Goal: Task Accomplishment & Management: Use online tool/utility

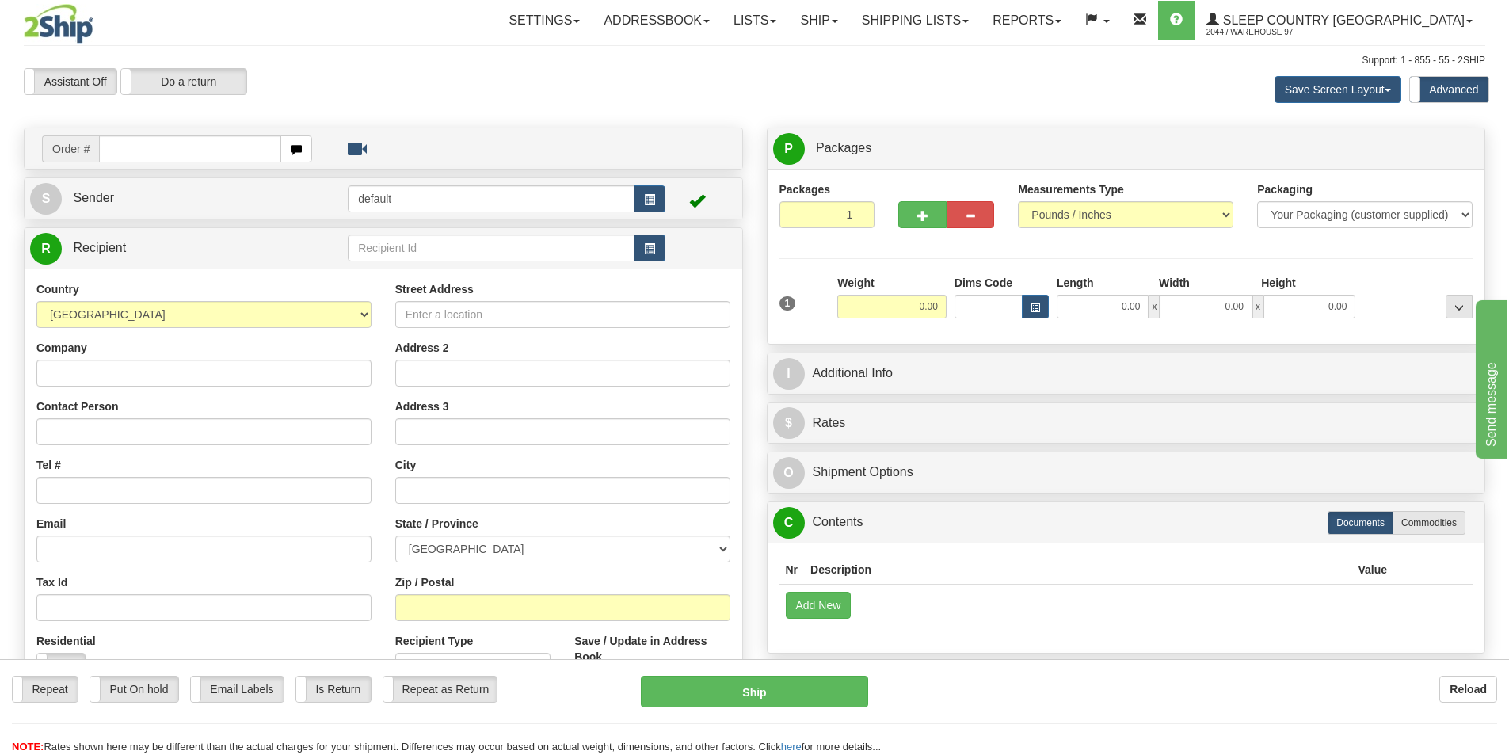
click at [204, 143] on input "text" at bounding box center [190, 148] width 182 height 27
click at [211, 161] on input "text" at bounding box center [190, 148] width 182 height 27
type input "9000i147544"
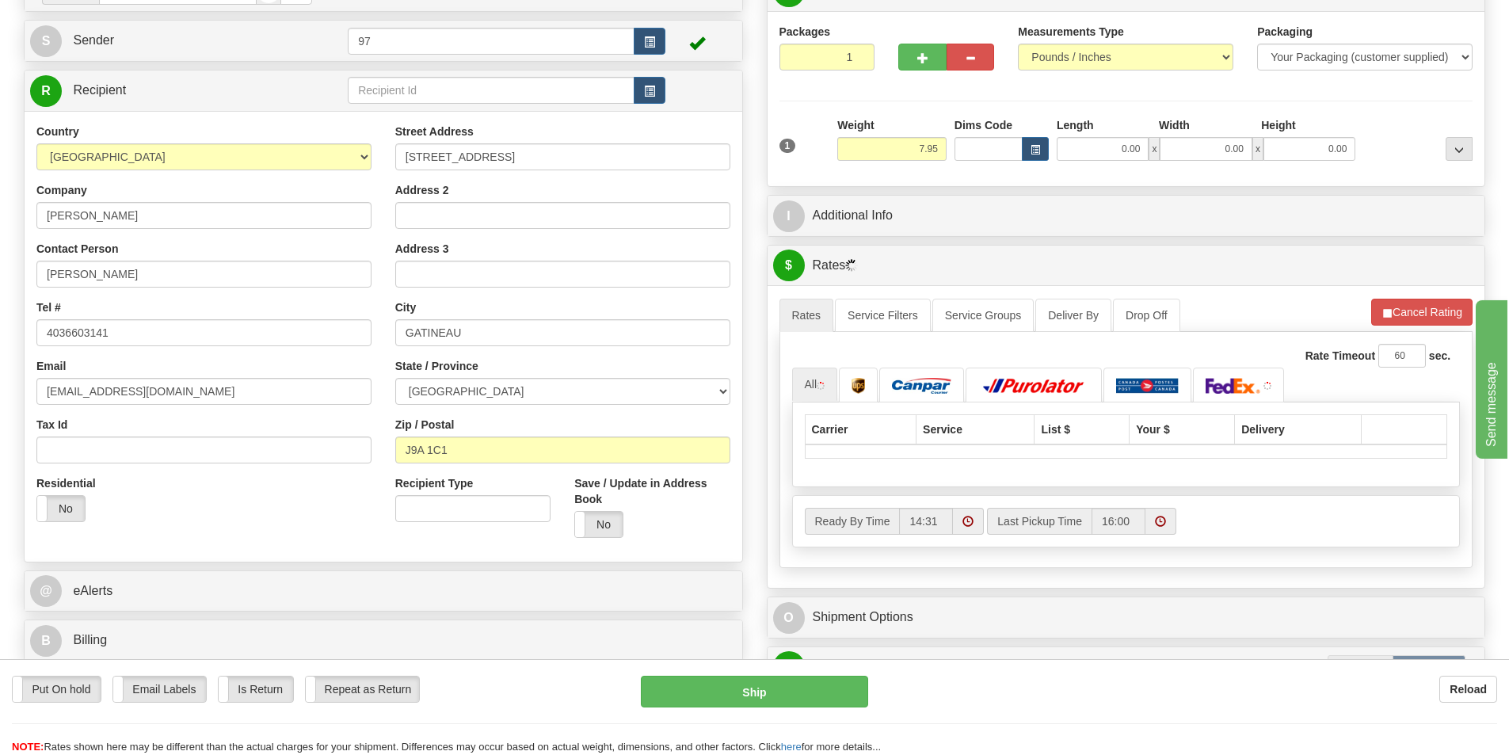
scroll to position [317, 0]
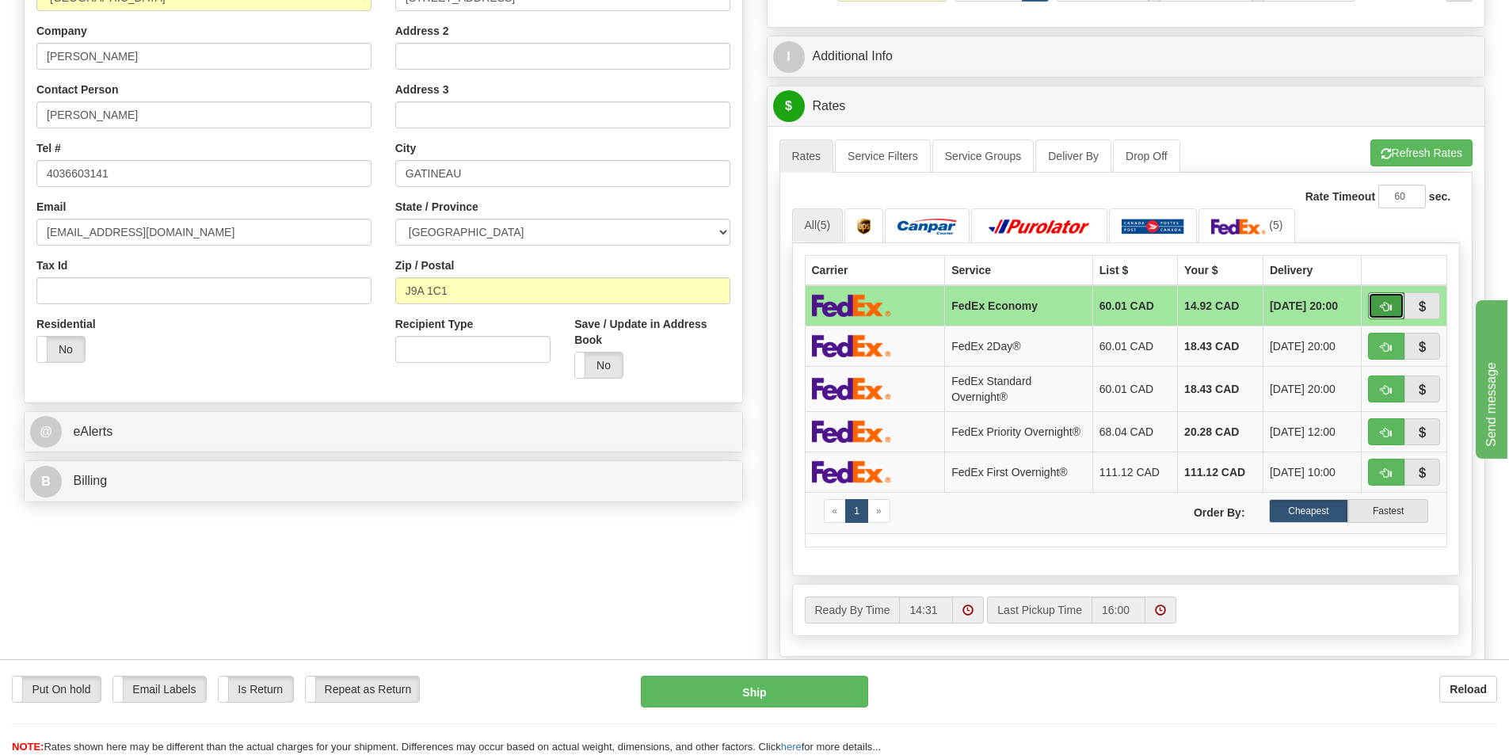
click at [1379, 302] on button "button" at bounding box center [1386, 305] width 36 height 27
type input "20"
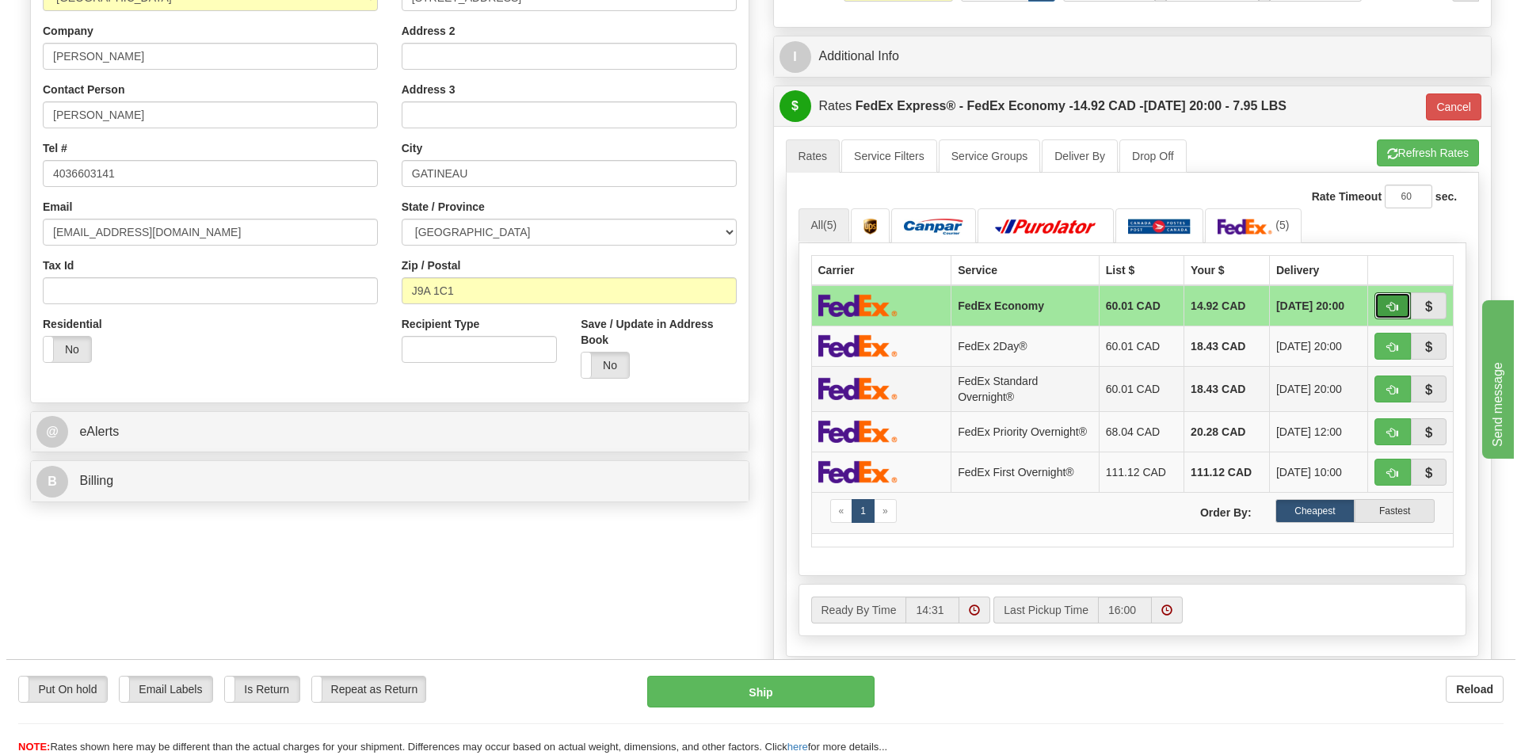
scroll to position [713, 0]
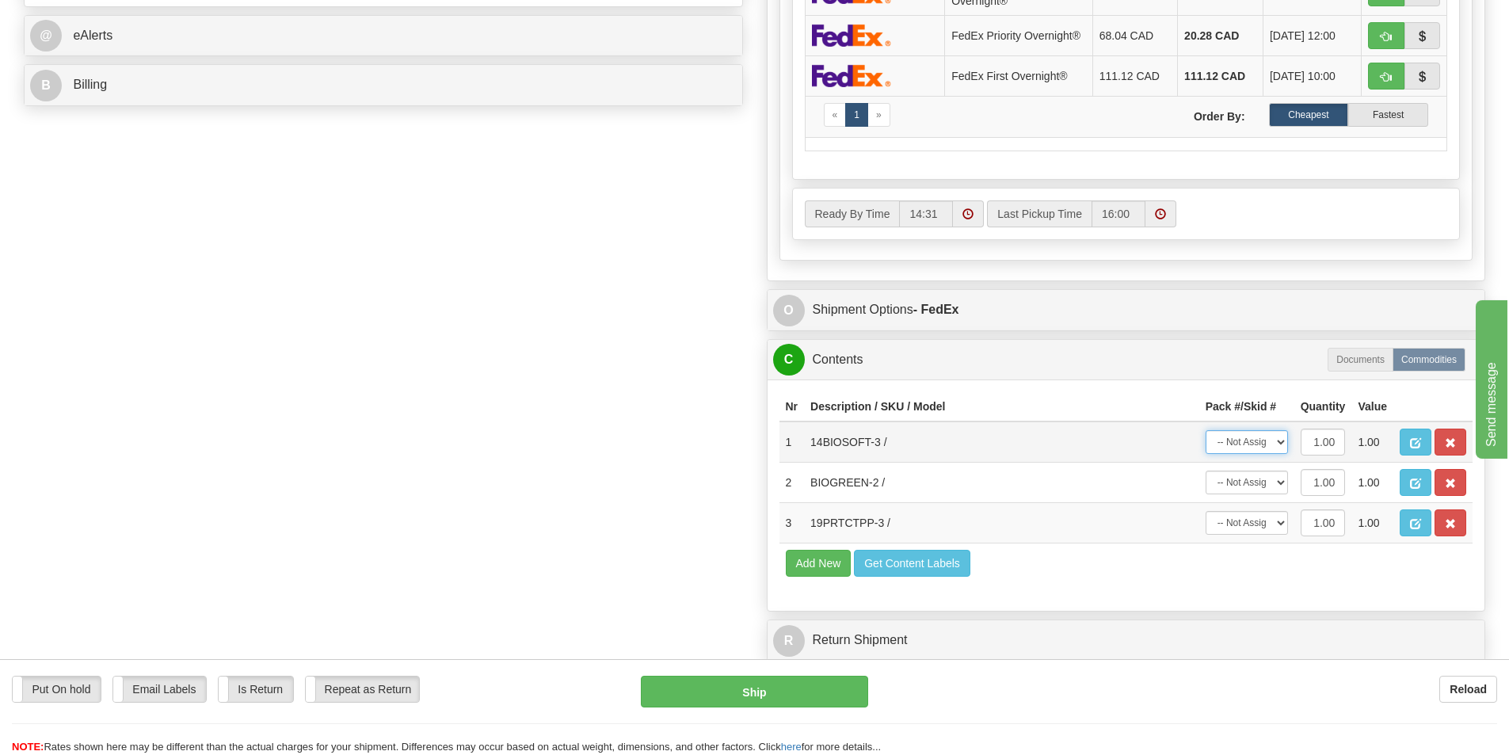
drag, startPoint x: 1259, startPoint y: 451, endPoint x: 1254, endPoint y: 458, distance: 8.6
click at [1259, 451] on select "-- Not Assigned -- Package 1" at bounding box center [1247, 442] width 82 height 24
select select "0"
click at [1206, 435] on select "-- Not Assigned -- Package 1" at bounding box center [1247, 442] width 82 height 24
click at [1249, 486] on select "-- Not Assigned -- Package 1" at bounding box center [1247, 483] width 82 height 24
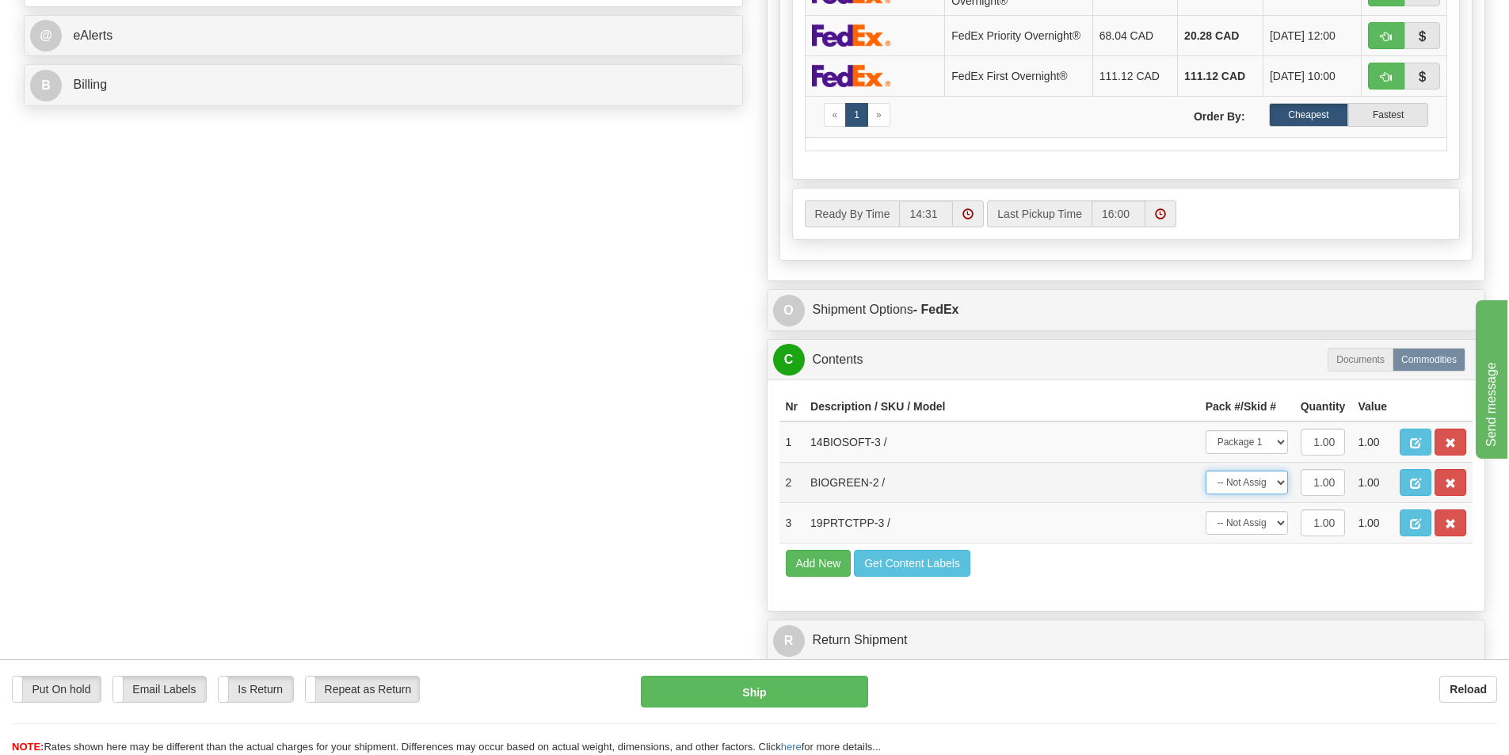
select select "0"
click at [1206, 475] on select "-- Not Assigned -- Package 1" at bounding box center [1247, 483] width 82 height 24
click at [1256, 524] on select "-- Not Assigned -- Package 1" at bounding box center [1247, 523] width 82 height 24
select select "0"
click at [1206, 516] on select "-- Not Assigned -- Package 1" at bounding box center [1247, 523] width 82 height 24
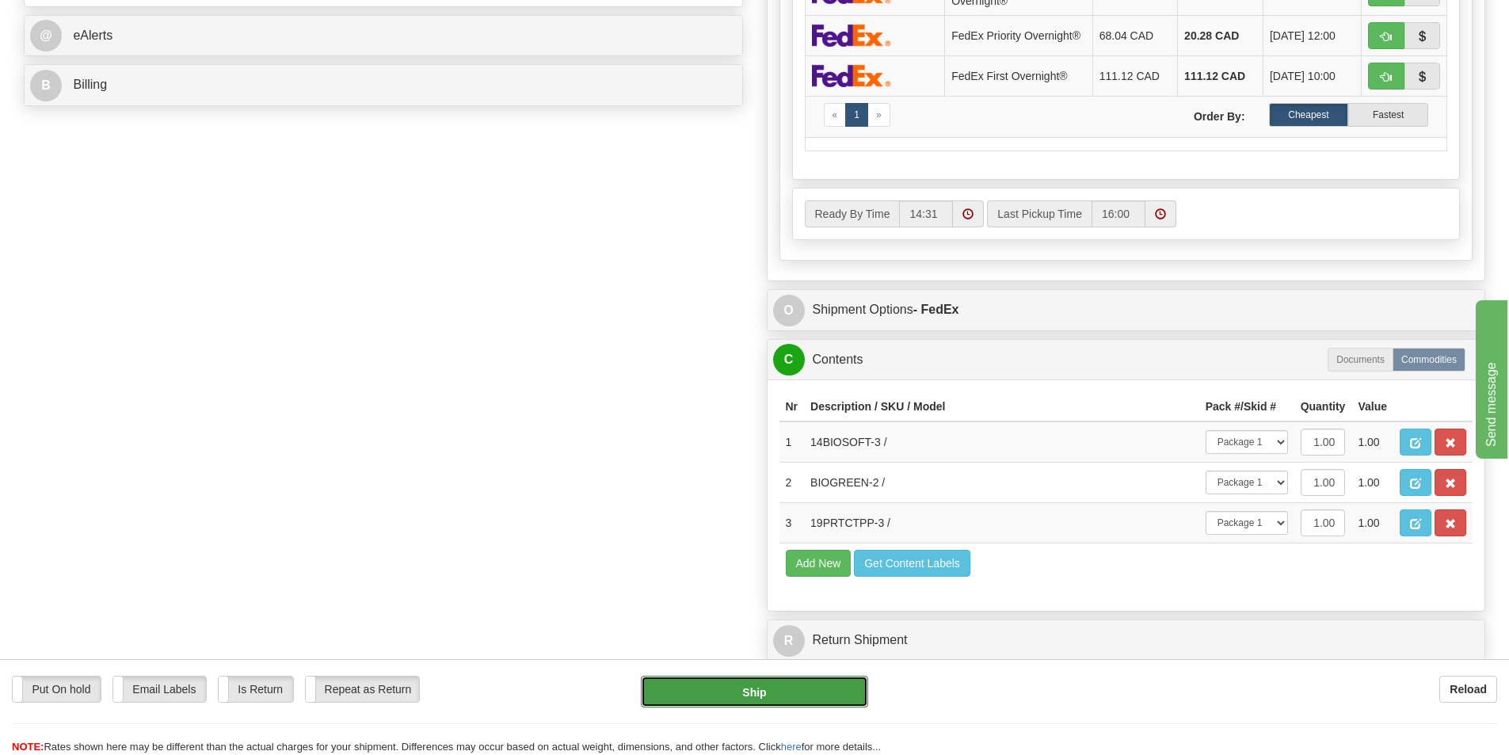
click at [815, 695] on button "Ship" at bounding box center [754, 692] width 227 height 32
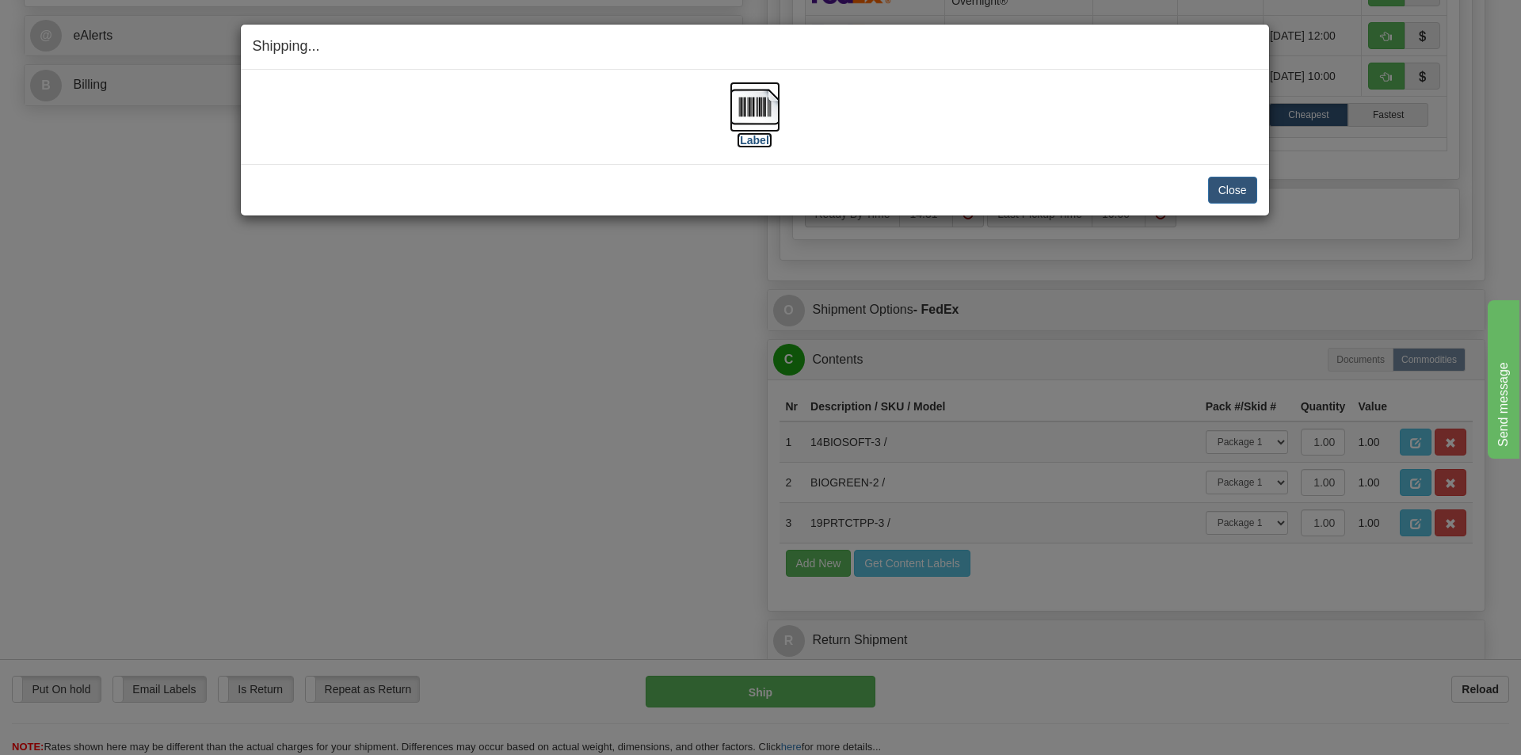
click at [746, 111] on img at bounding box center [755, 107] width 51 height 51
click at [1239, 199] on button "Close" at bounding box center [1232, 190] width 49 height 27
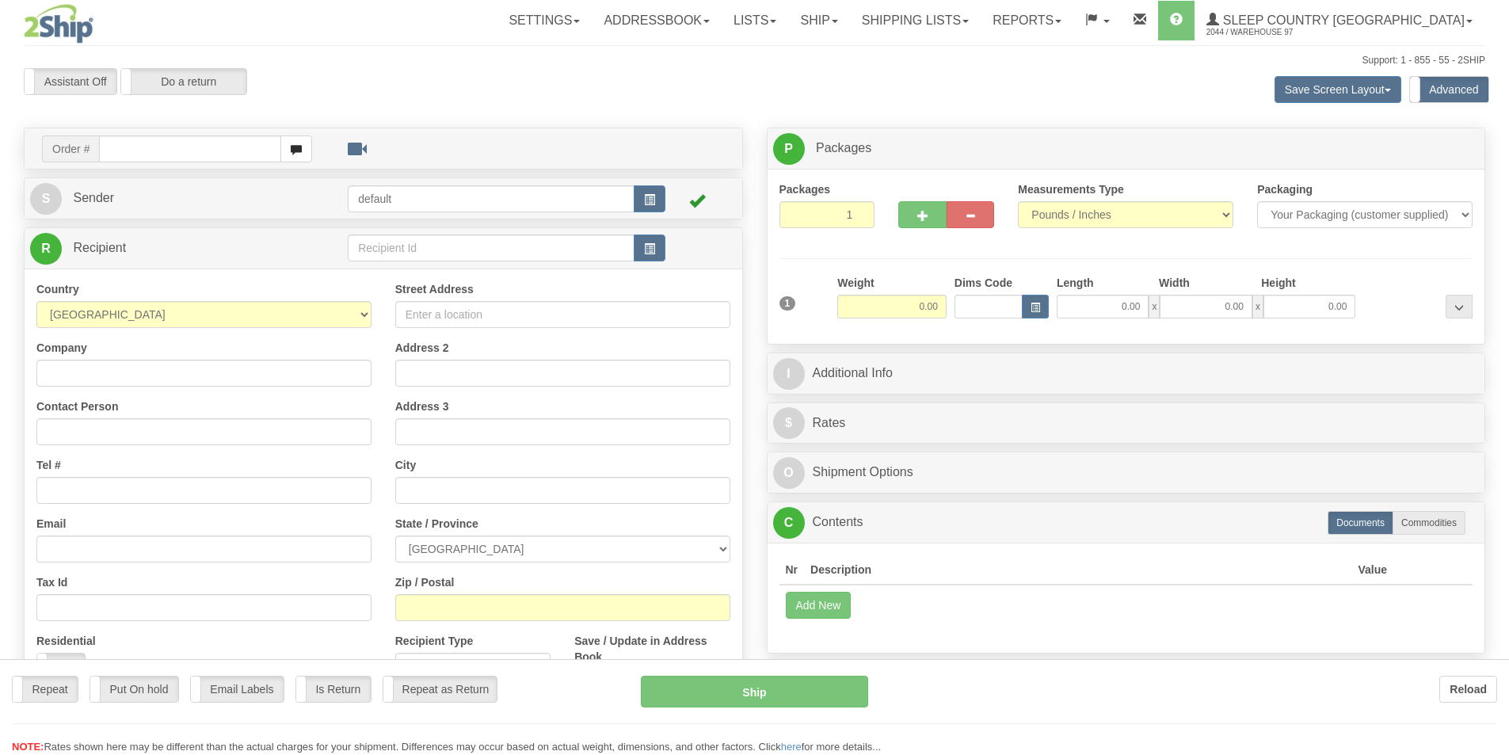
click at [135, 151] on div at bounding box center [754, 377] width 1509 height 755
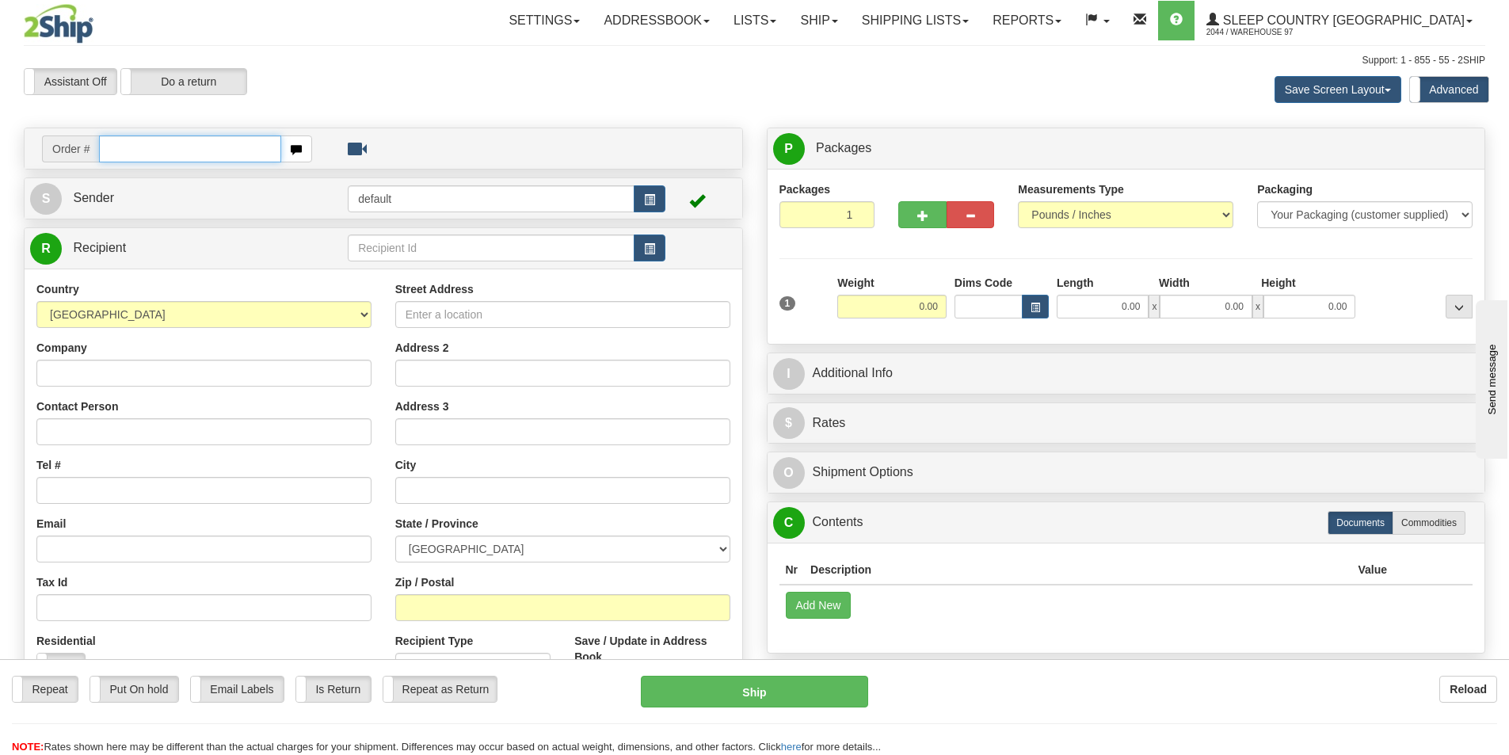
click at [135, 151] on input "text" at bounding box center [190, 148] width 182 height 27
type input "9000I147166"
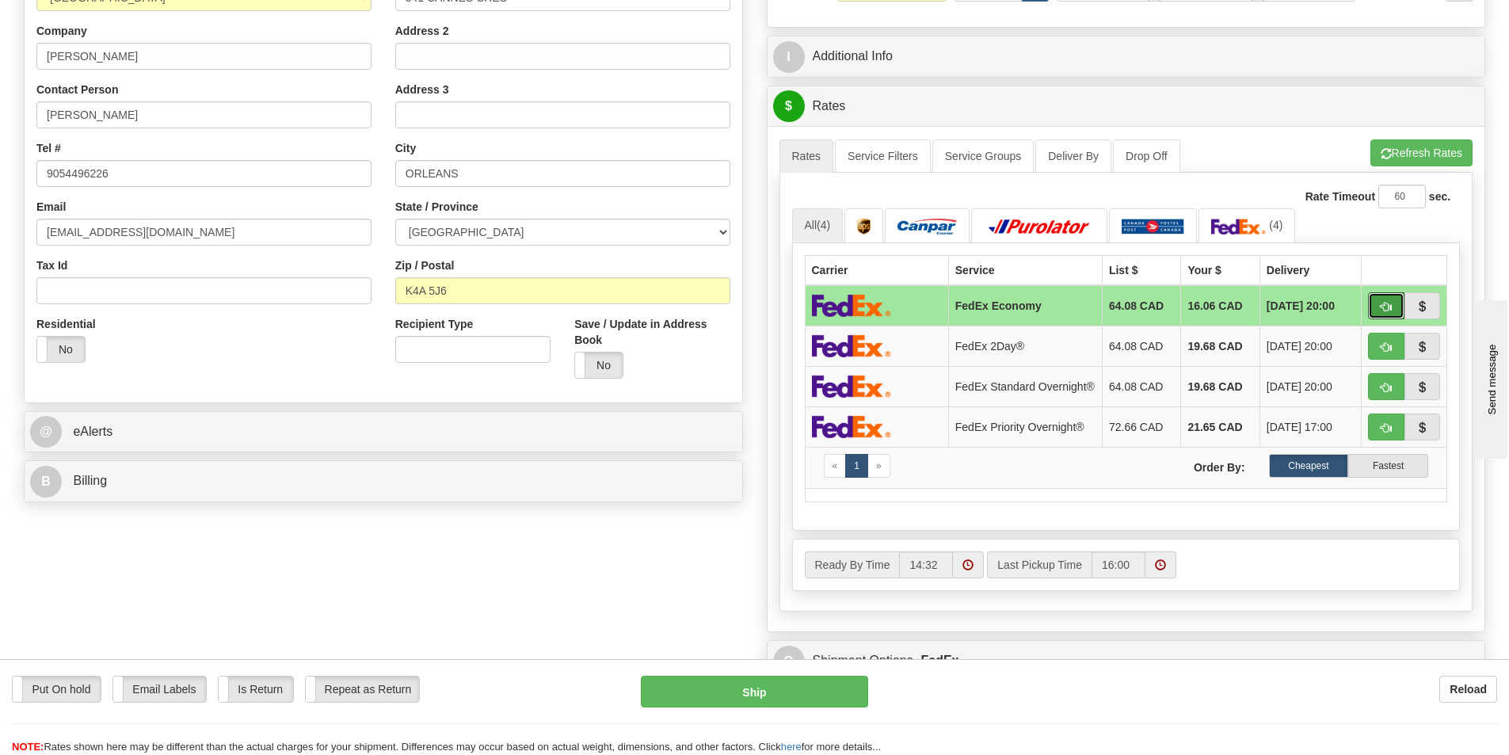
drag, startPoint x: 1382, startPoint y: 303, endPoint x: 1353, endPoint y: 303, distance: 28.5
click at [1382, 303] on span "button" at bounding box center [1386, 307] width 11 height 10
type input "20"
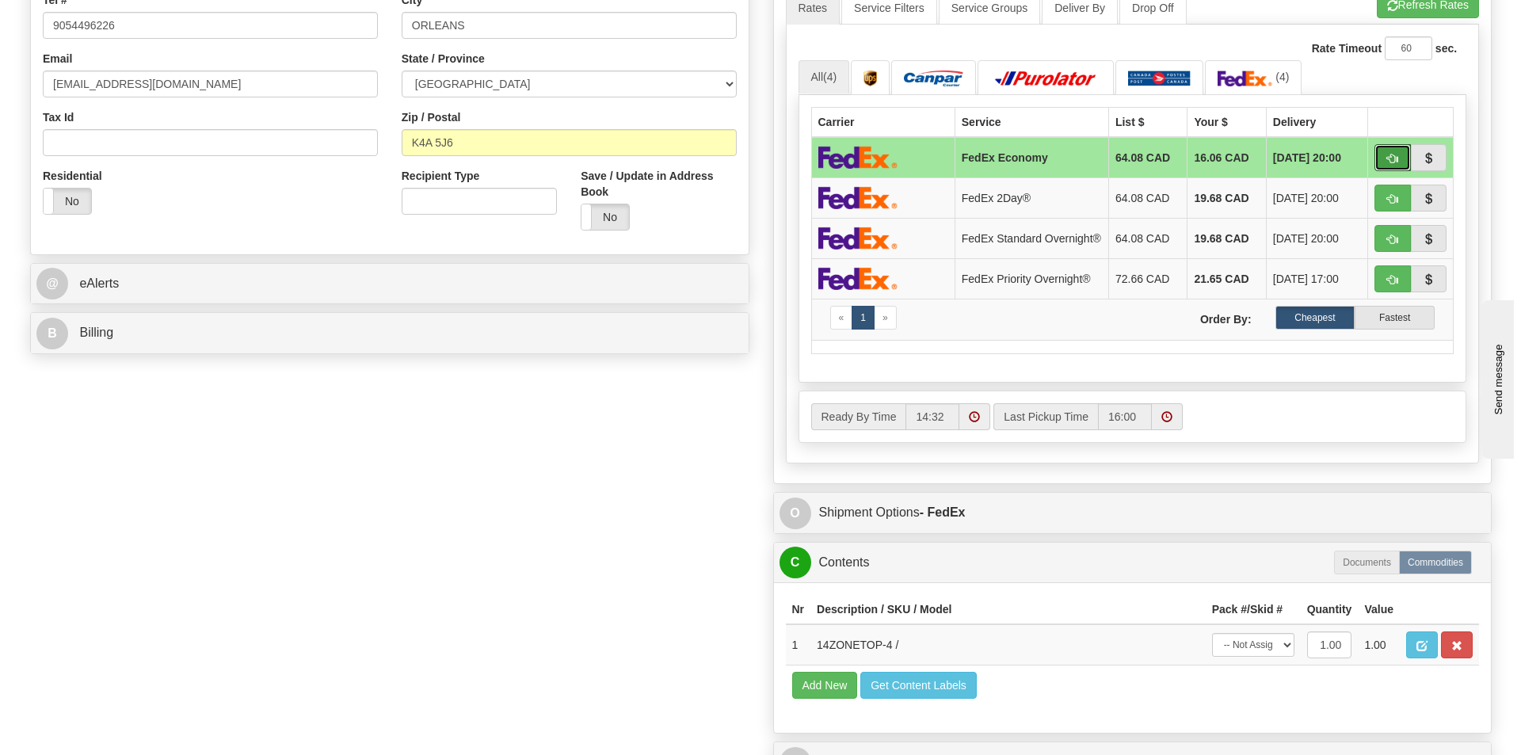
scroll to position [713, 0]
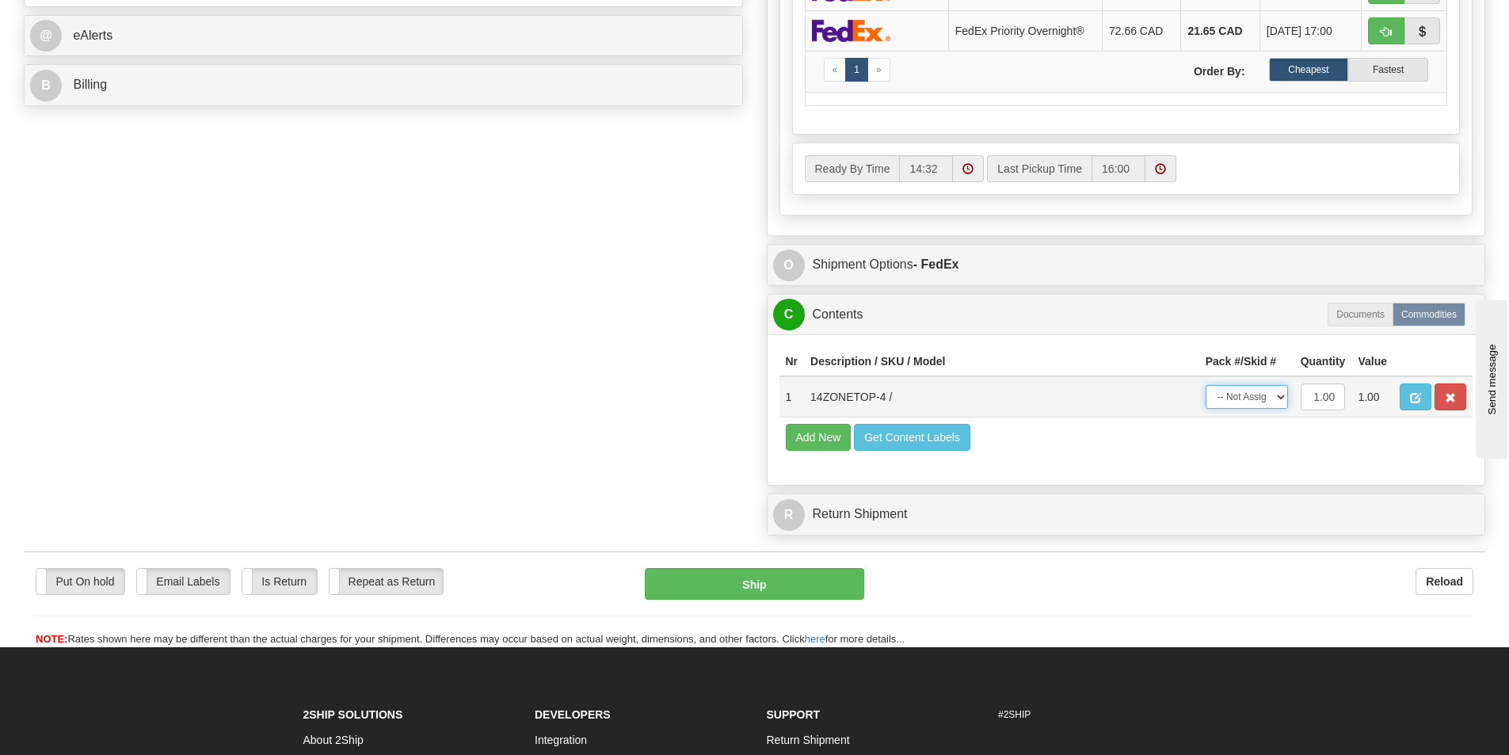
click at [1252, 409] on select "-- Not Assigned -- Package 1" at bounding box center [1247, 397] width 82 height 24
select select "0"
click at [1206, 390] on select "-- Not Assigned -- Package 1" at bounding box center [1247, 397] width 82 height 24
click at [860, 592] on button "Ship" at bounding box center [754, 584] width 219 height 32
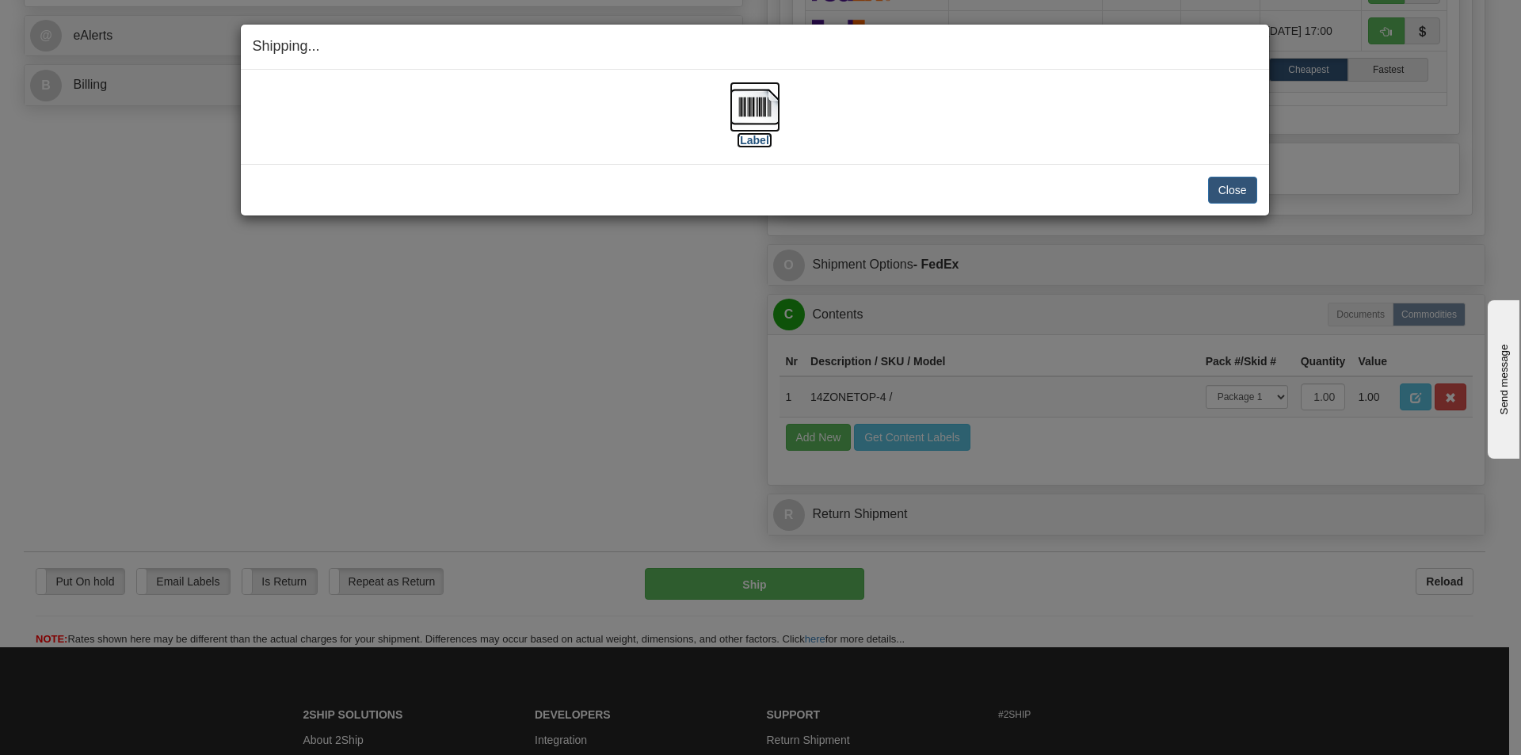
click at [733, 114] on img at bounding box center [755, 107] width 51 height 51
click at [1232, 190] on button "Close" at bounding box center [1232, 190] width 49 height 27
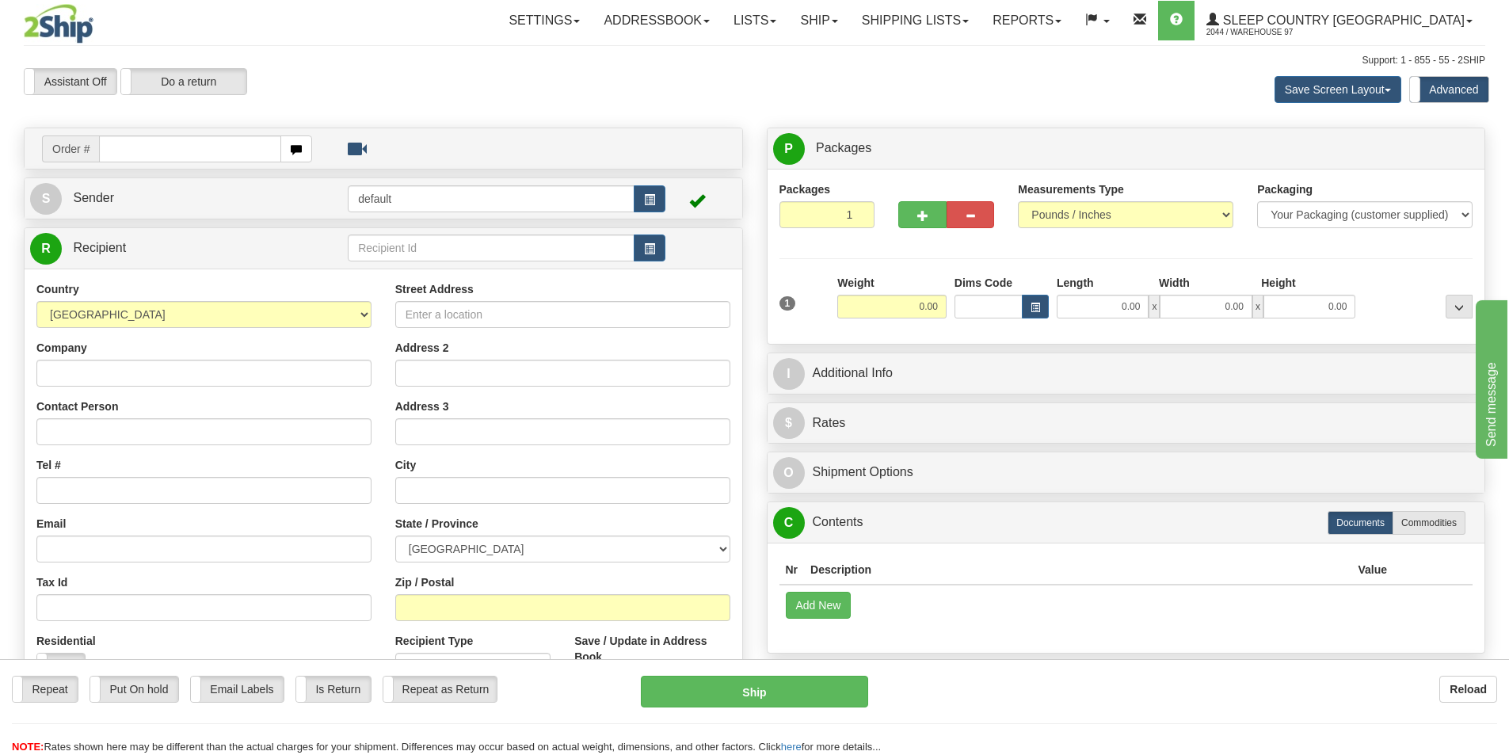
click at [182, 153] on input "text" at bounding box center [190, 148] width 182 height 27
type input "9000I147131"
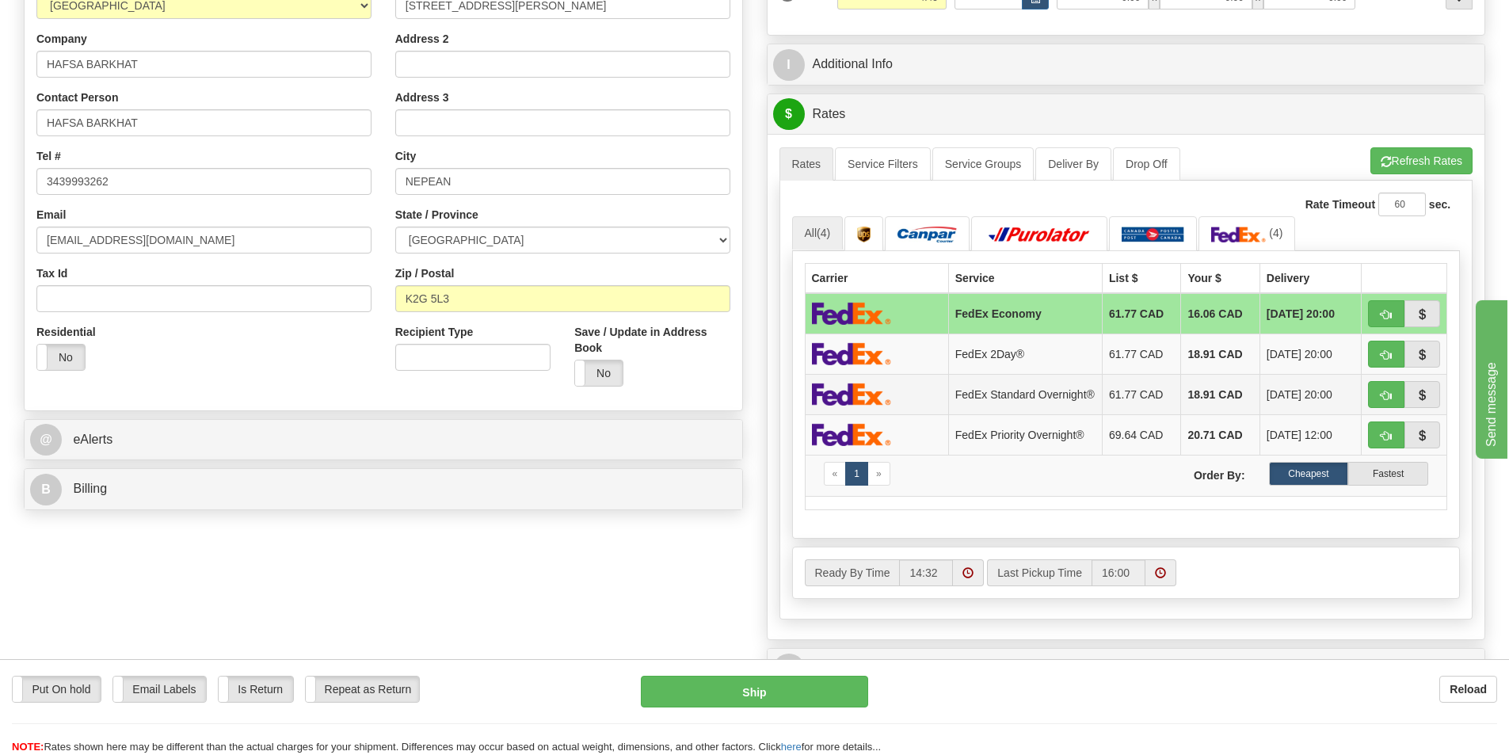
scroll to position [317, 0]
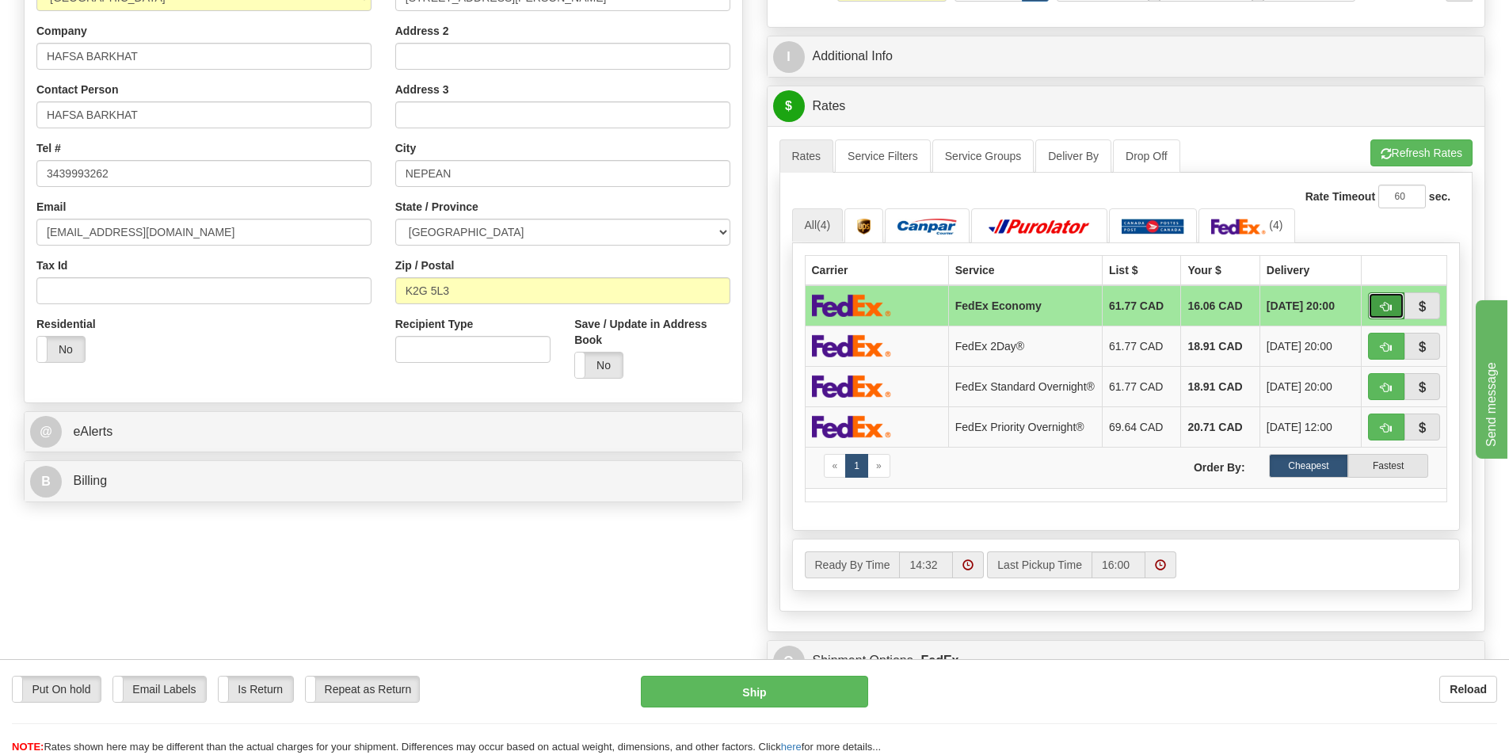
click at [1386, 302] on span "button" at bounding box center [1386, 307] width 11 height 10
type input "20"
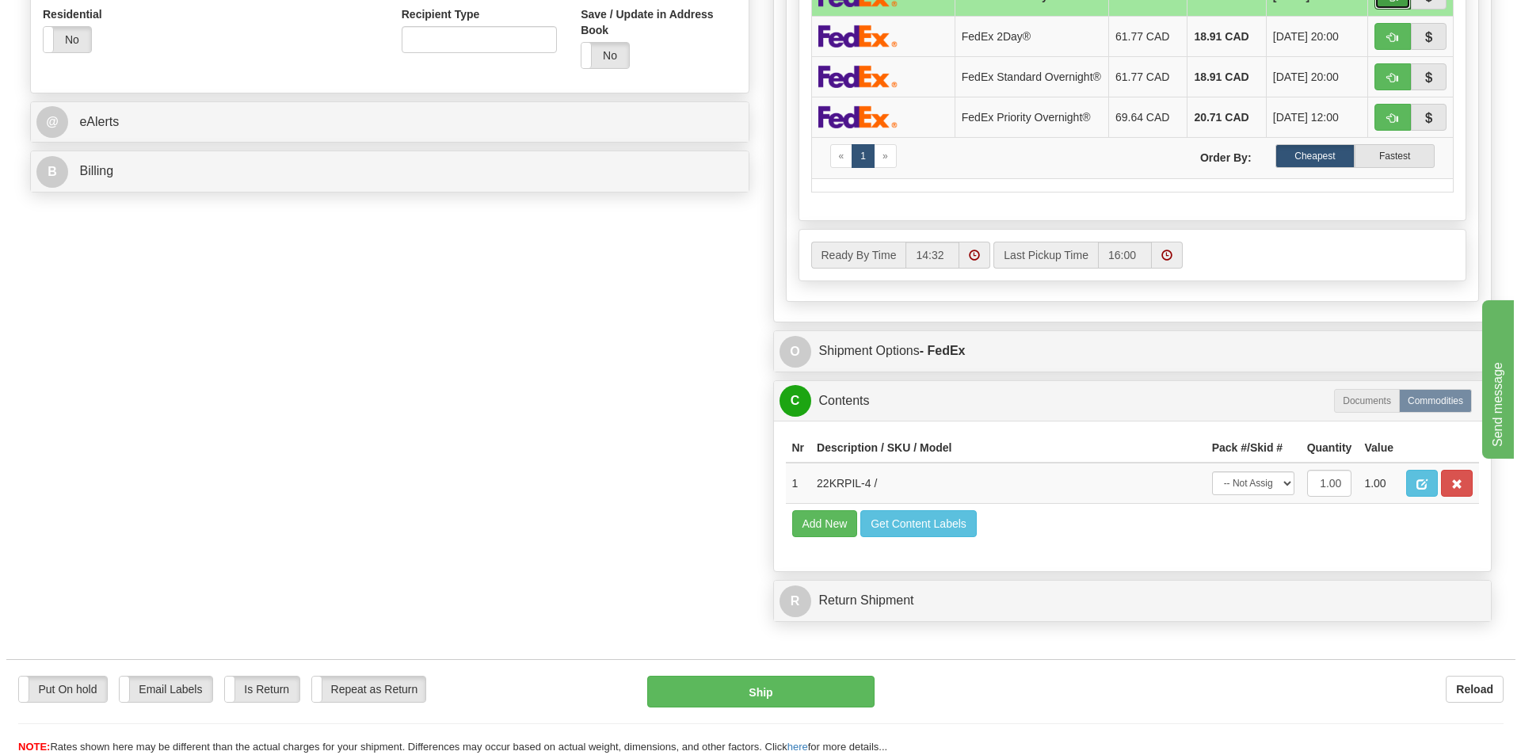
scroll to position [634, 0]
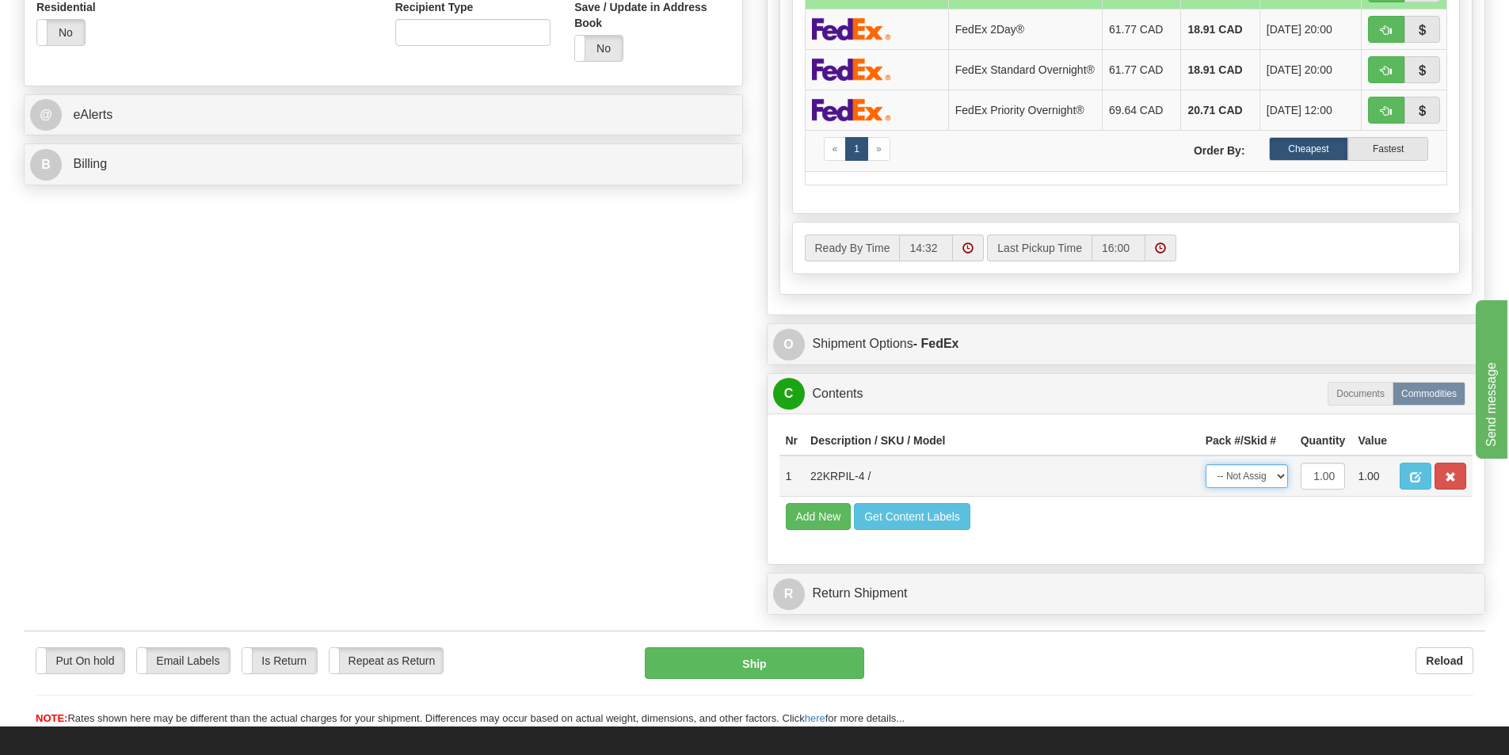
click at [1277, 483] on select "-- Not Assigned -- Package 1" at bounding box center [1247, 476] width 82 height 24
select select "0"
click at [1206, 469] on select "-- Not Assigned -- Package 1" at bounding box center [1247, 476] width 82 height 24
click at [822, 658] on button "Ship" at bounding box center [754, 663] width 219 height 32
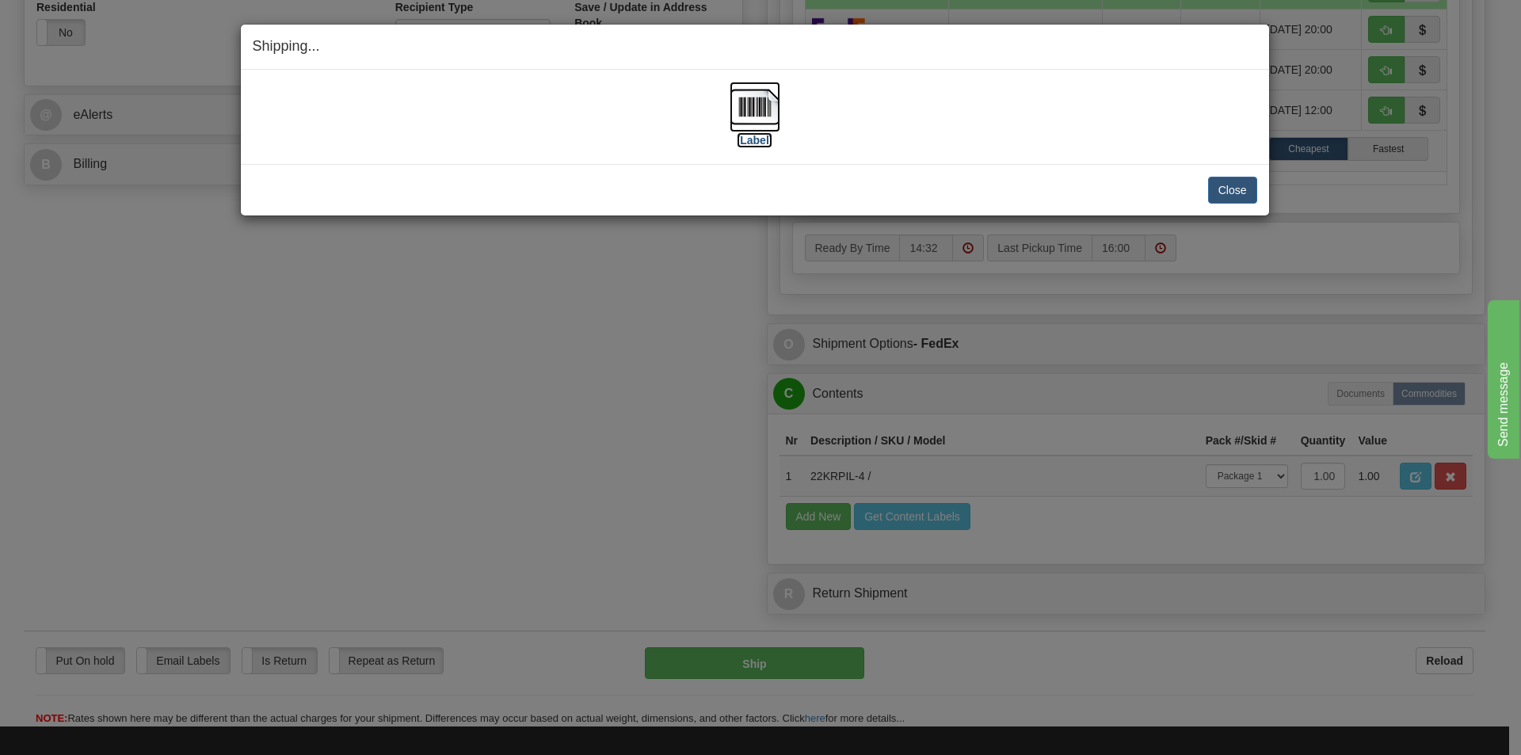
click at [760, 90] on img at bounding box center [755, 107] width 51 height 51
click at [1221, 189] on button "Close" at bounding box center [1232, 190] width 49 height 27
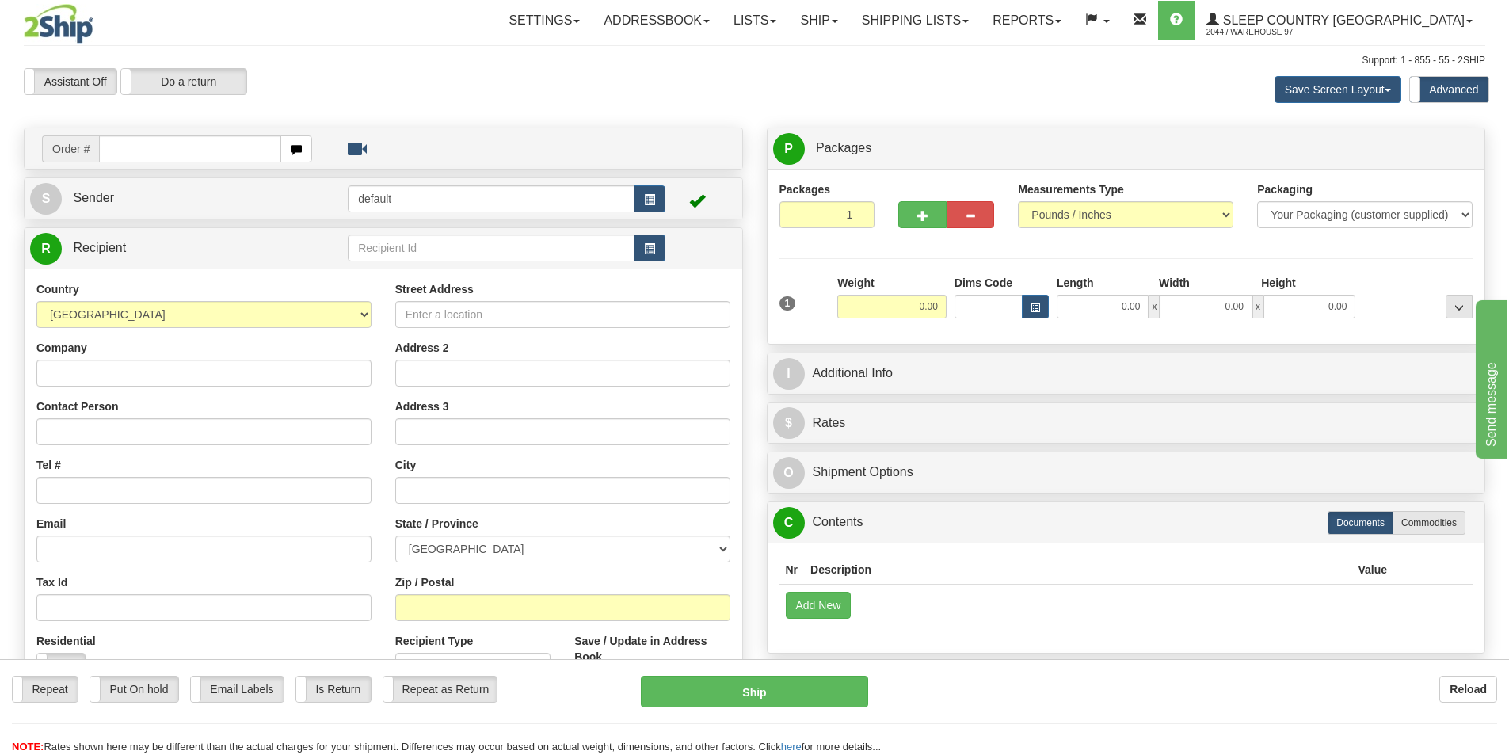
click at [183, 148] on input "text" at bounding box center [190, 148] width 182 height 27
type input "9000I147008"
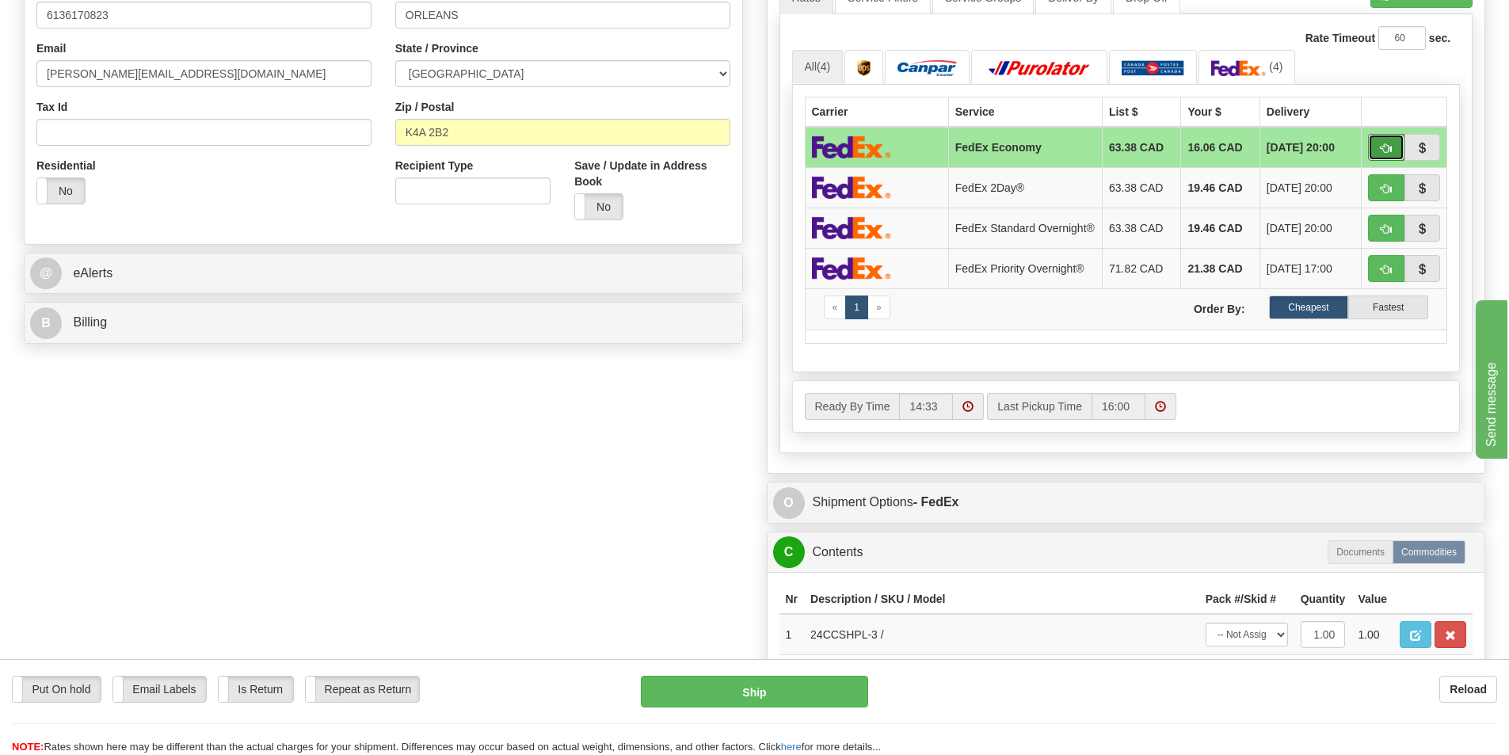
click at [1387, 138] on button "button" at bounding box center [1386, 147] width 36 height 27
type input "20"
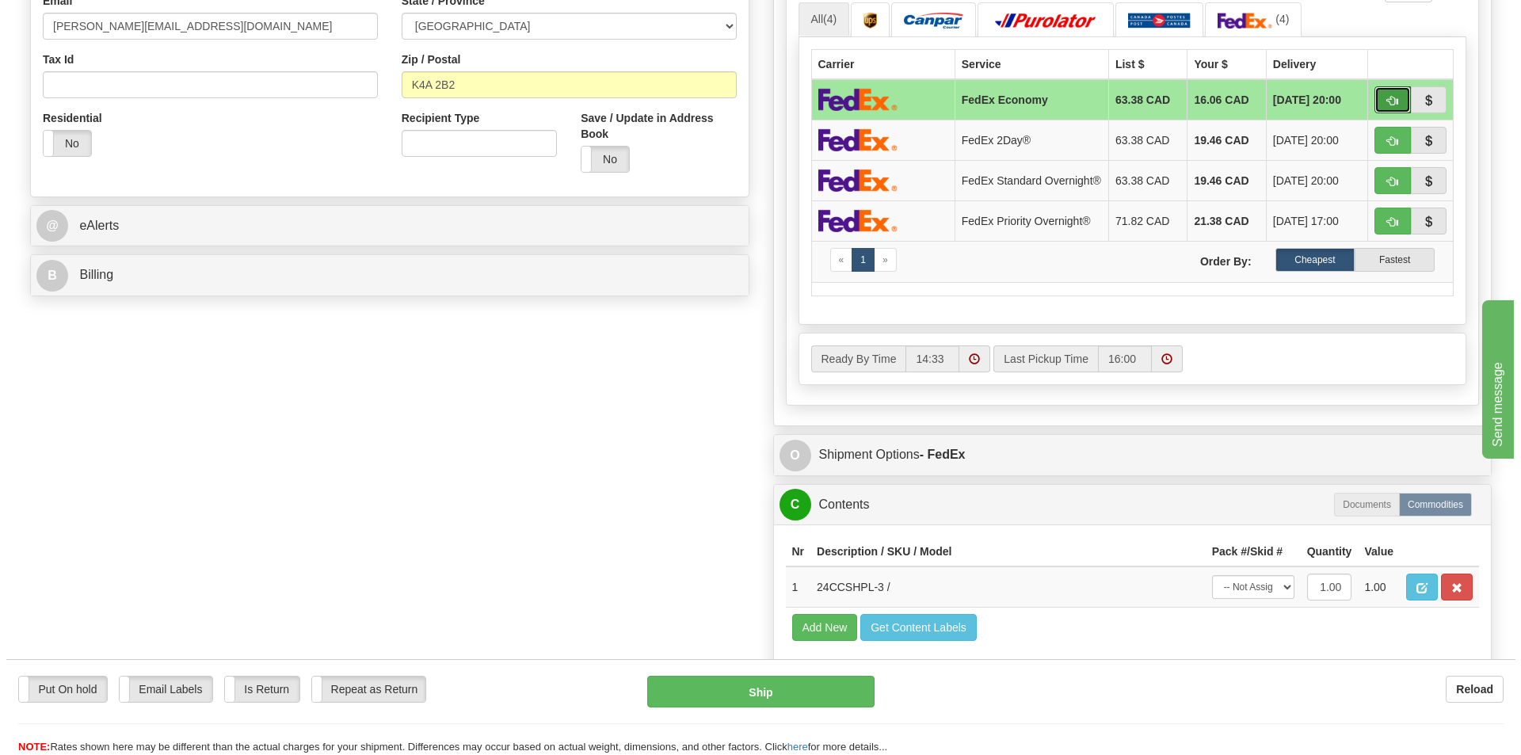
scroll to position [872, 0]
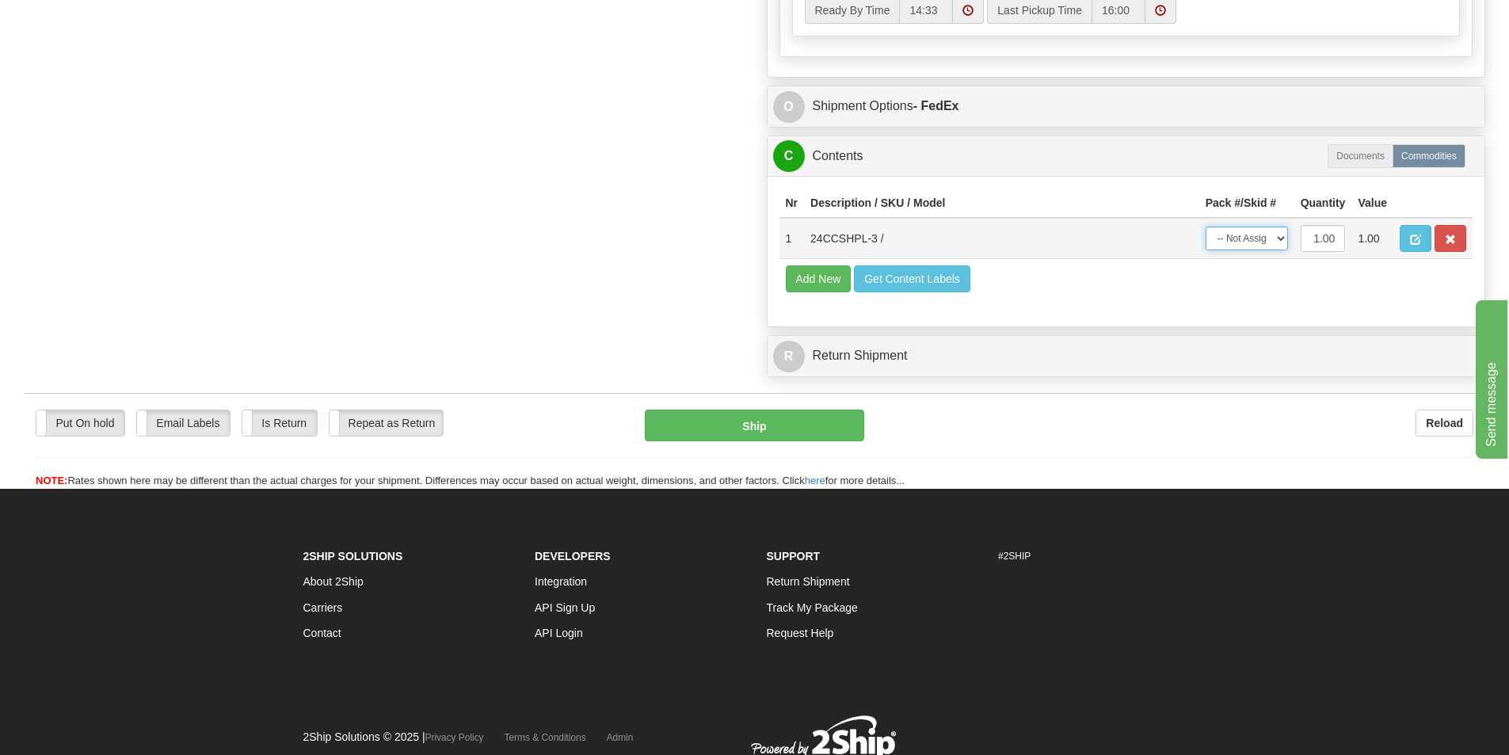
click at [1254, 235] on select "-- Not Assigned -- Package 1" at bounding box center [1247, 239] width 82 height 24
click at [1206, 231] on select "-- Not Assigned -- Package 1" at bounding box center [1247, 239] width 82 height 24
click at [1262, 257] on td "-- Not Assigned -- Package 1" at bounding box center [1247, 238] width 95 height 41
click at [1261, 250] on select "-- Not Assigned -- Package 1" at bounding box center [1247, 239] width 82 height 24
select select "0"
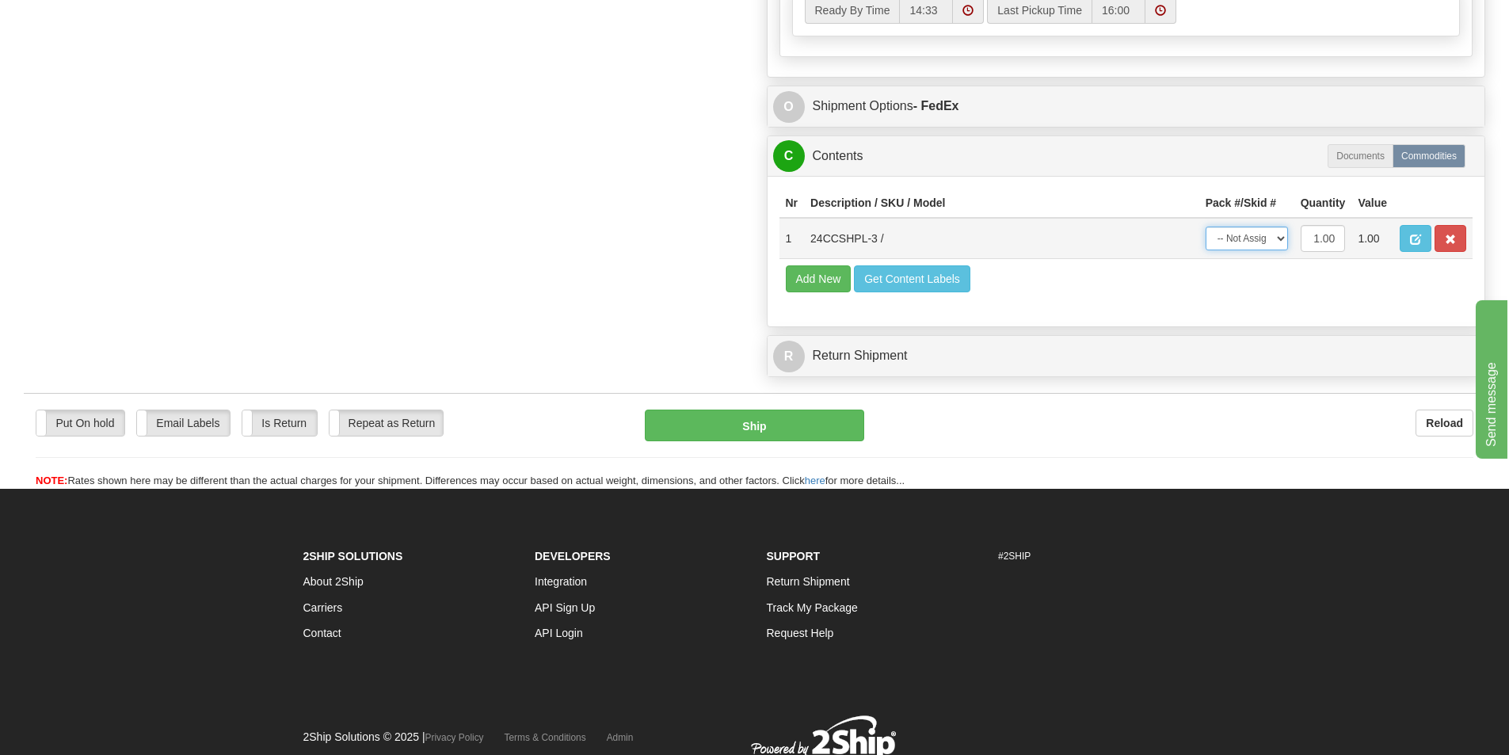
click at [1206, 231] on select "-- Not Assigned -- Package 1" at bounding box center [1247, 239] width 82 height 24
click at [836, 435] on button "Ship" at bounding box center [754, 426] width 219 height 32
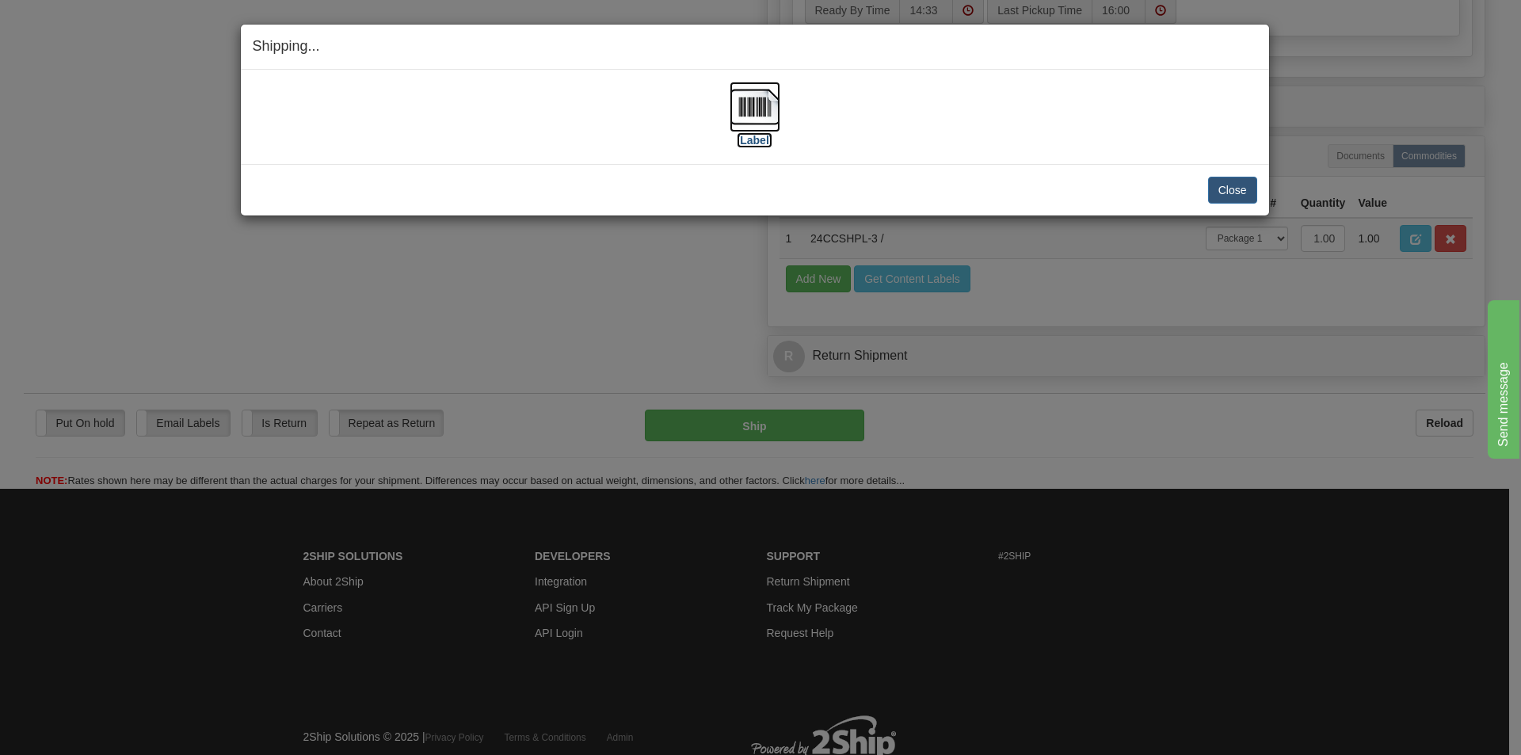
click at [747, 124] on img at bounding box center [755, 107] width 51 height 51
